Goal: Navigation & Orientation: Go to known website

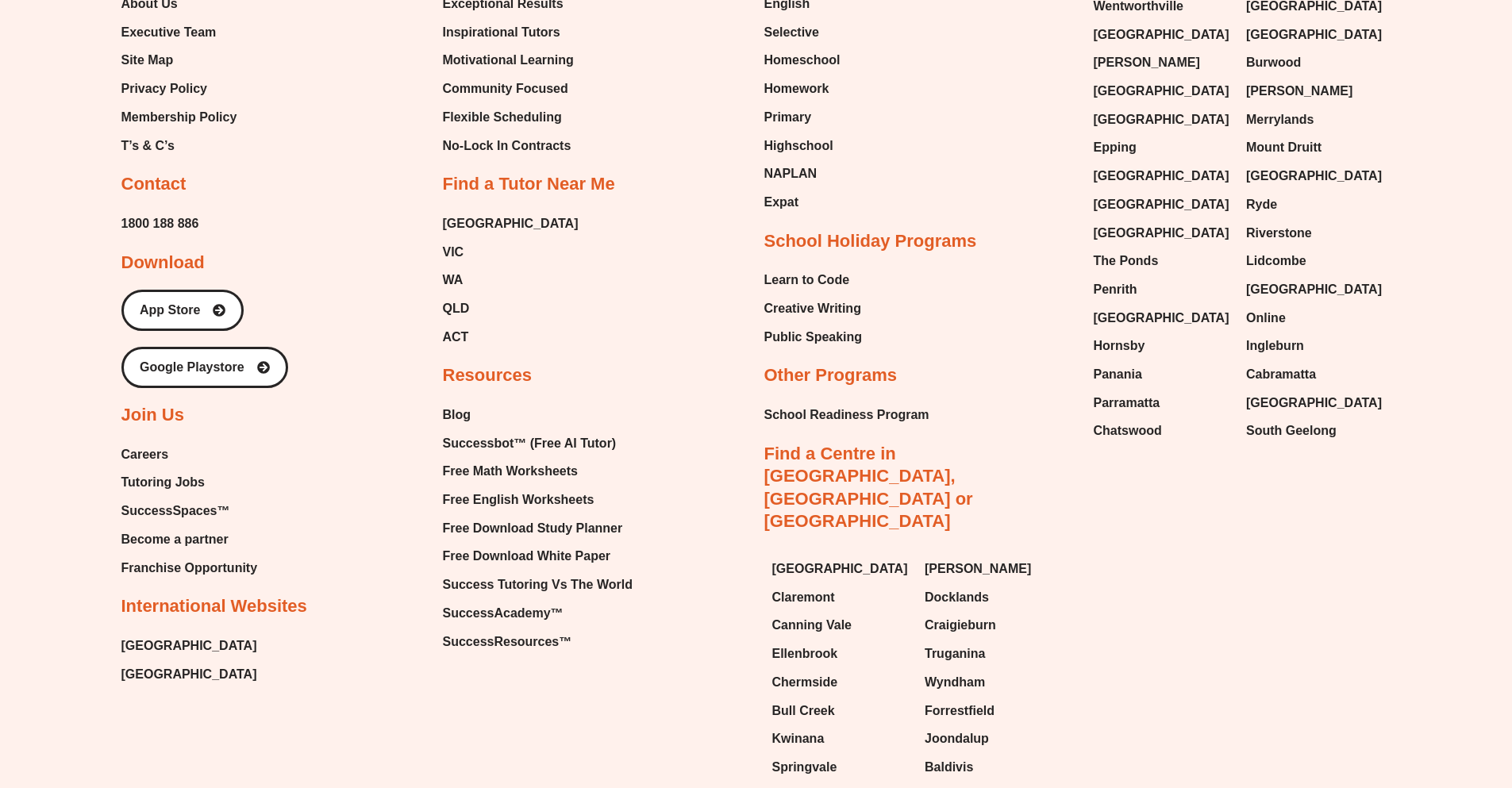
scroll to position [7020, 0]
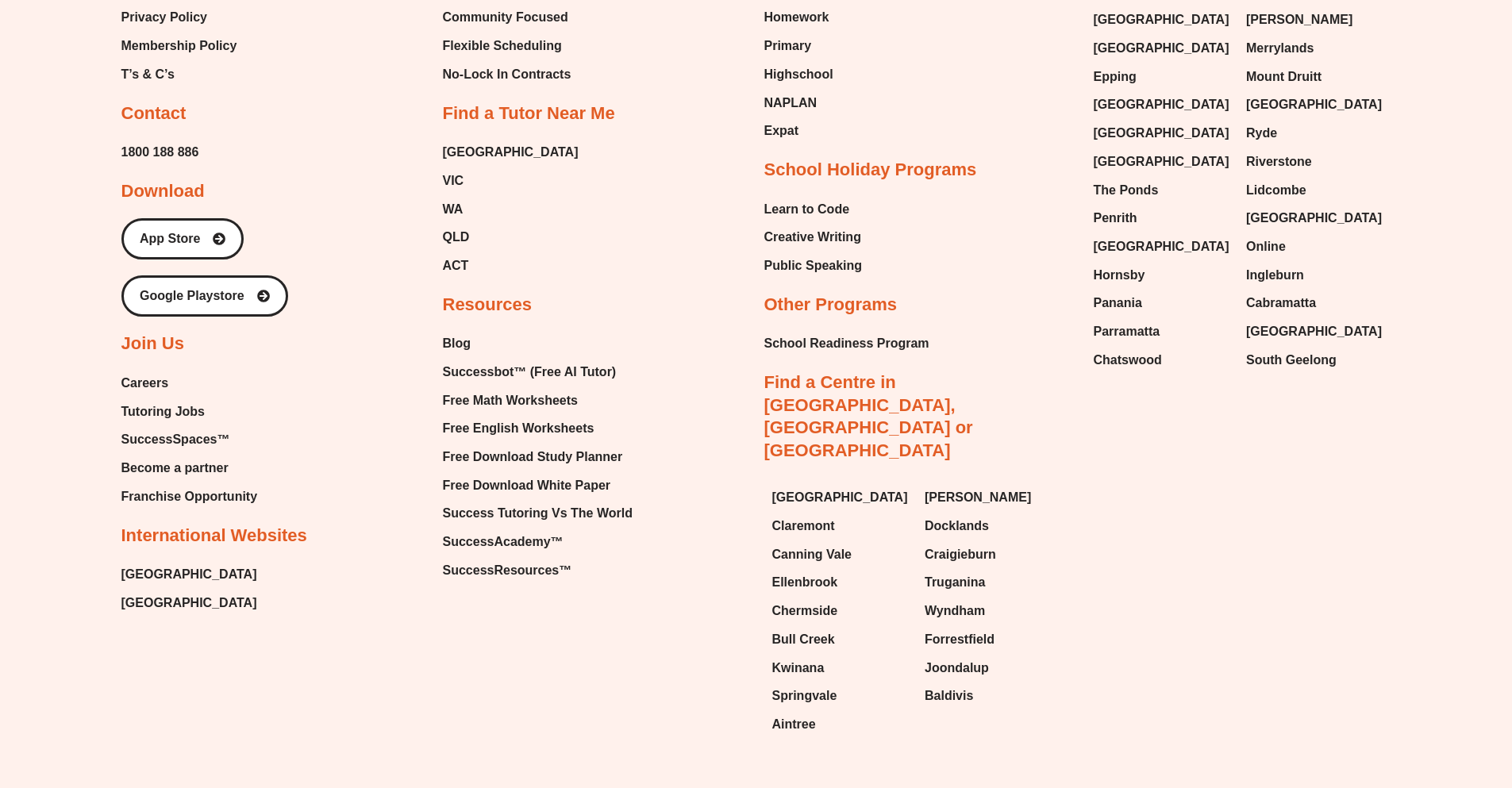
scroll to position [7097, 0]
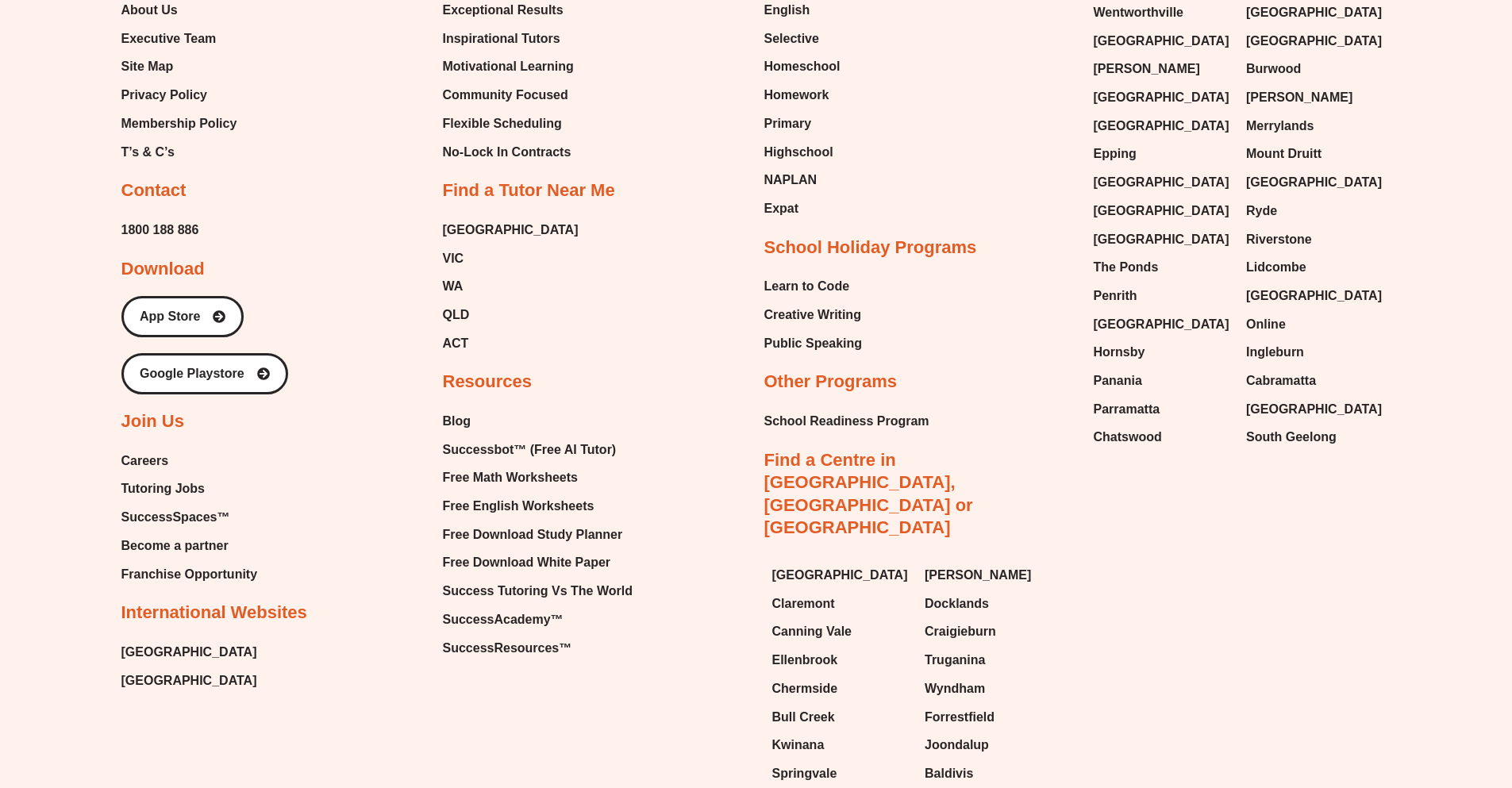
scroll to position [7020, 0]
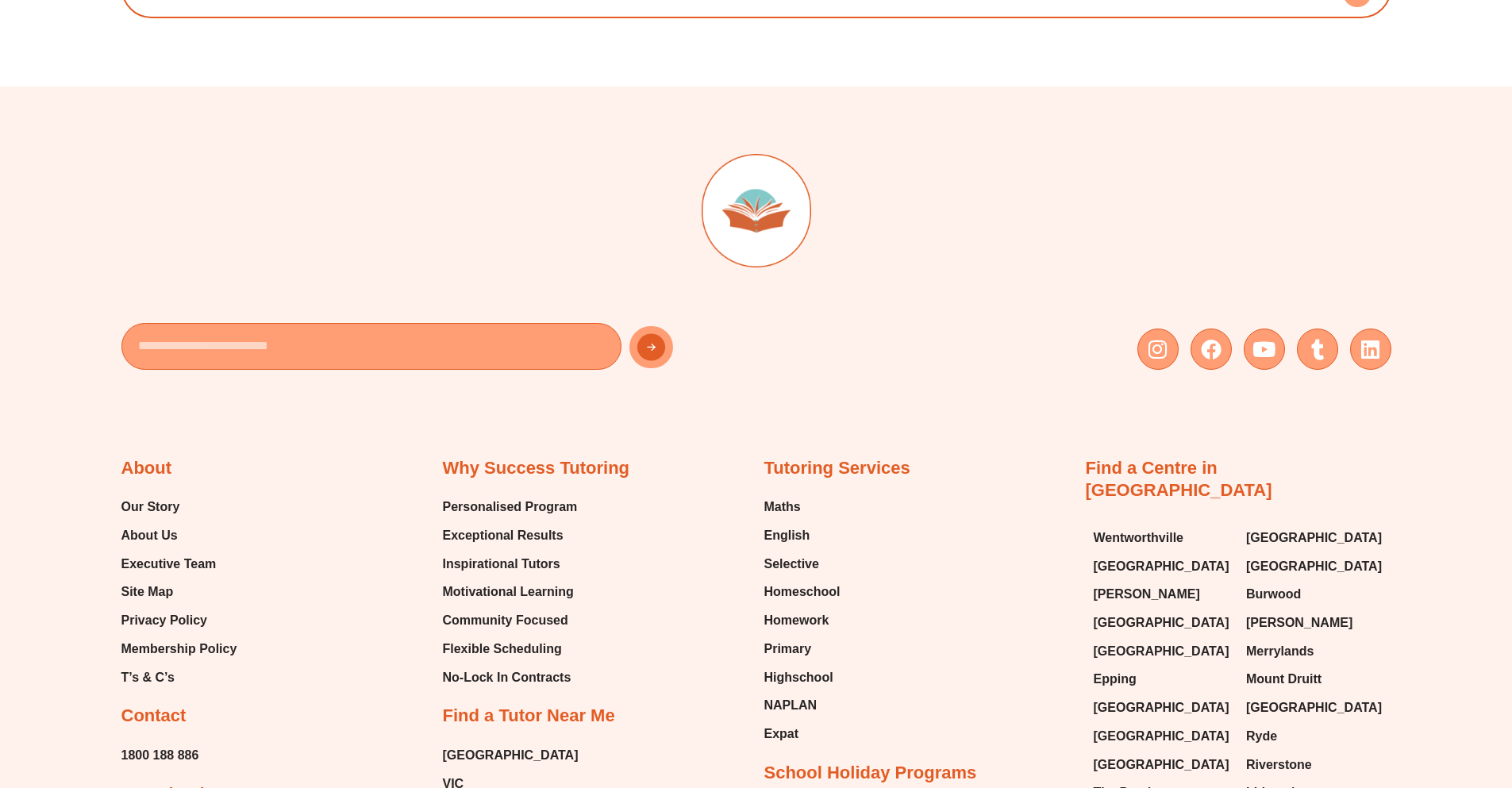
scroll to position [6221, 0]
